Goal: Transaction & Acquisition: Purchase product/service

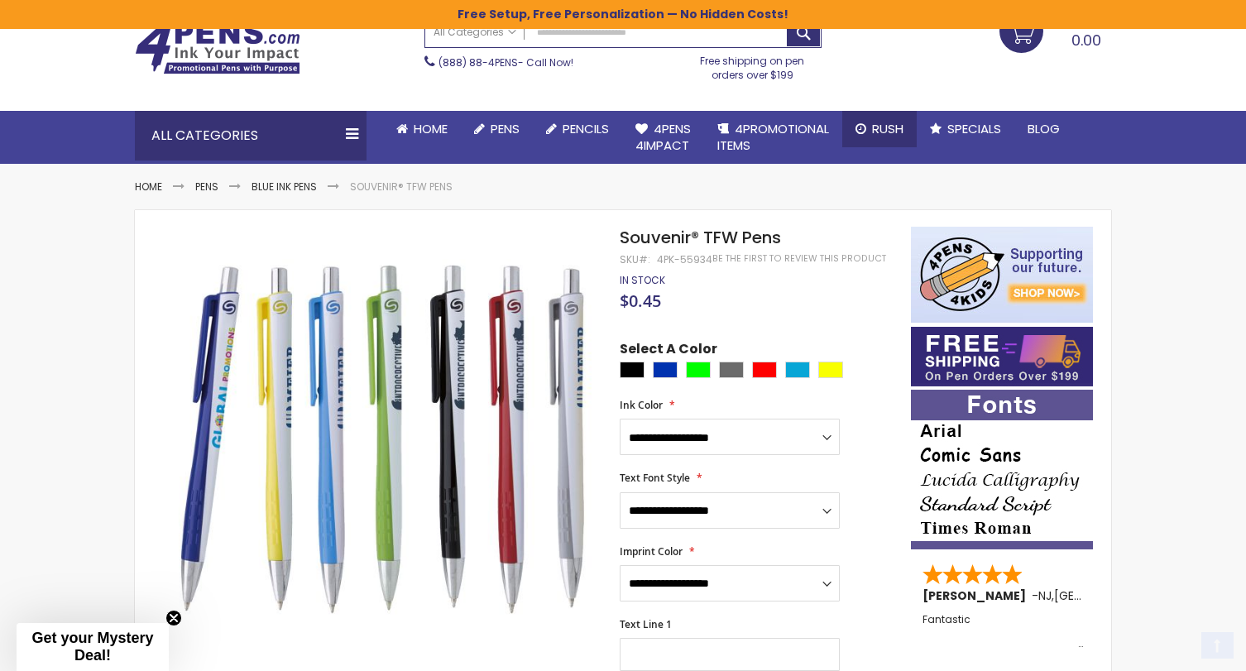
scroll to position [90, 0]
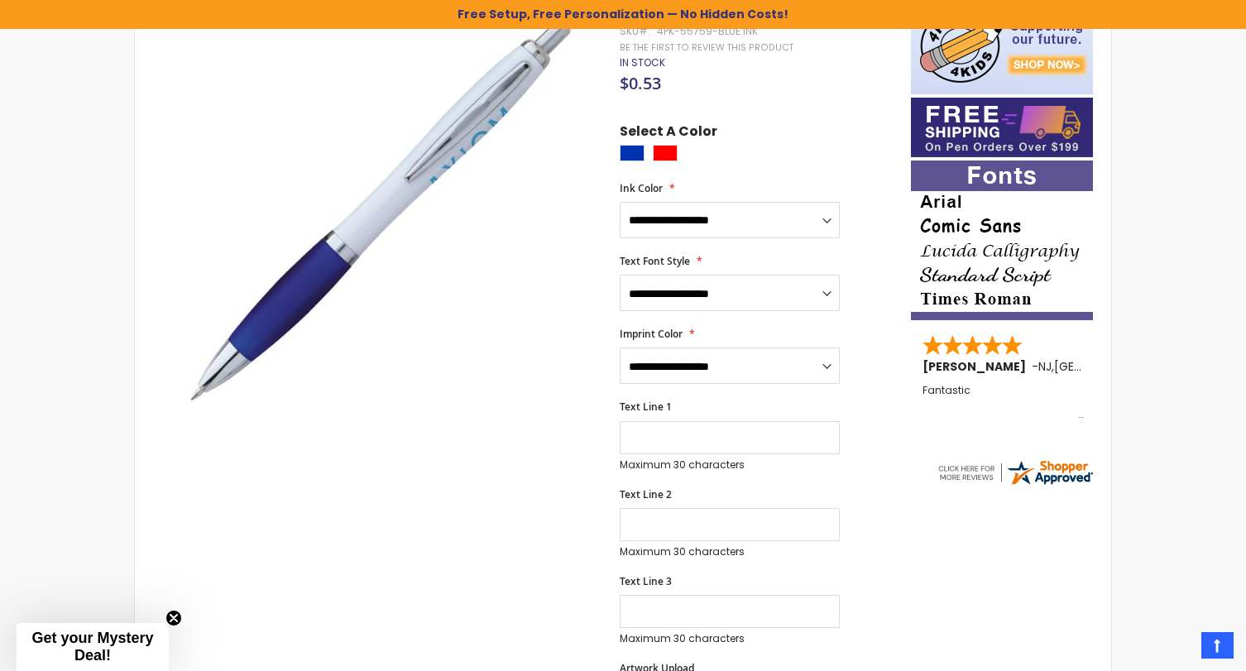
scroll to position [304, 0]
